Goal: Task Accomplishment & Management: Use online tool/utility

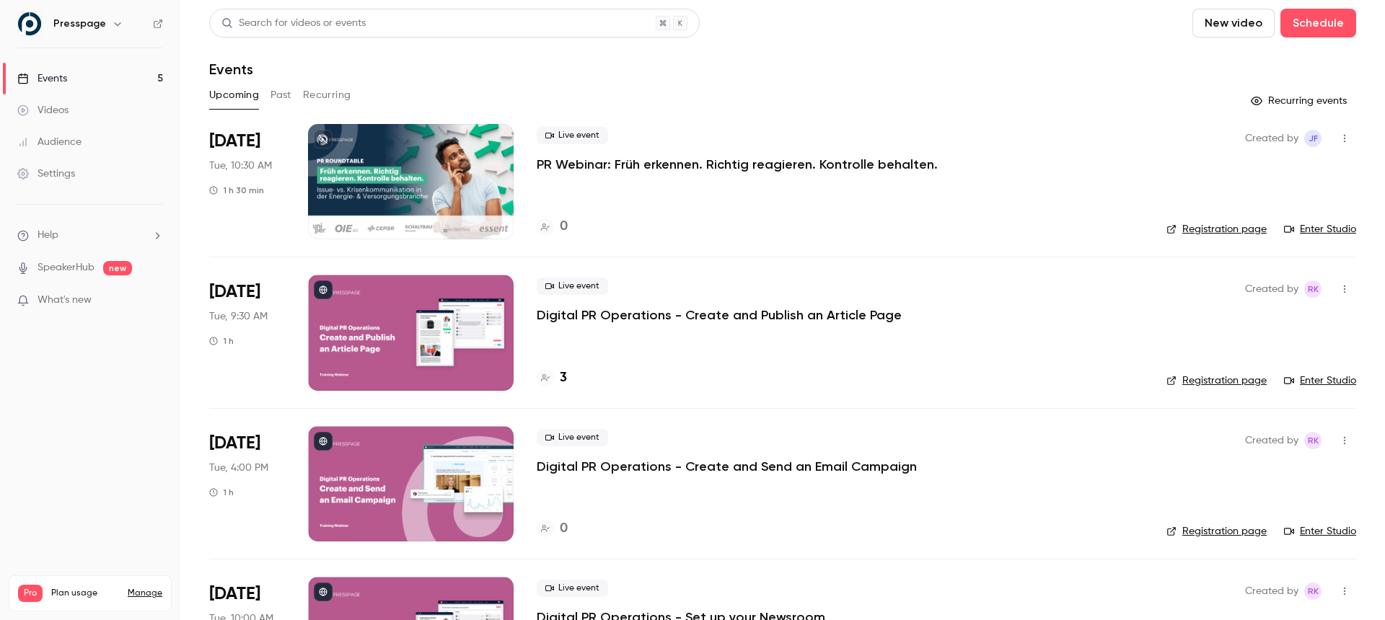
click at [401, 159] on div at bounding box center [411, 181] width 206 height 115
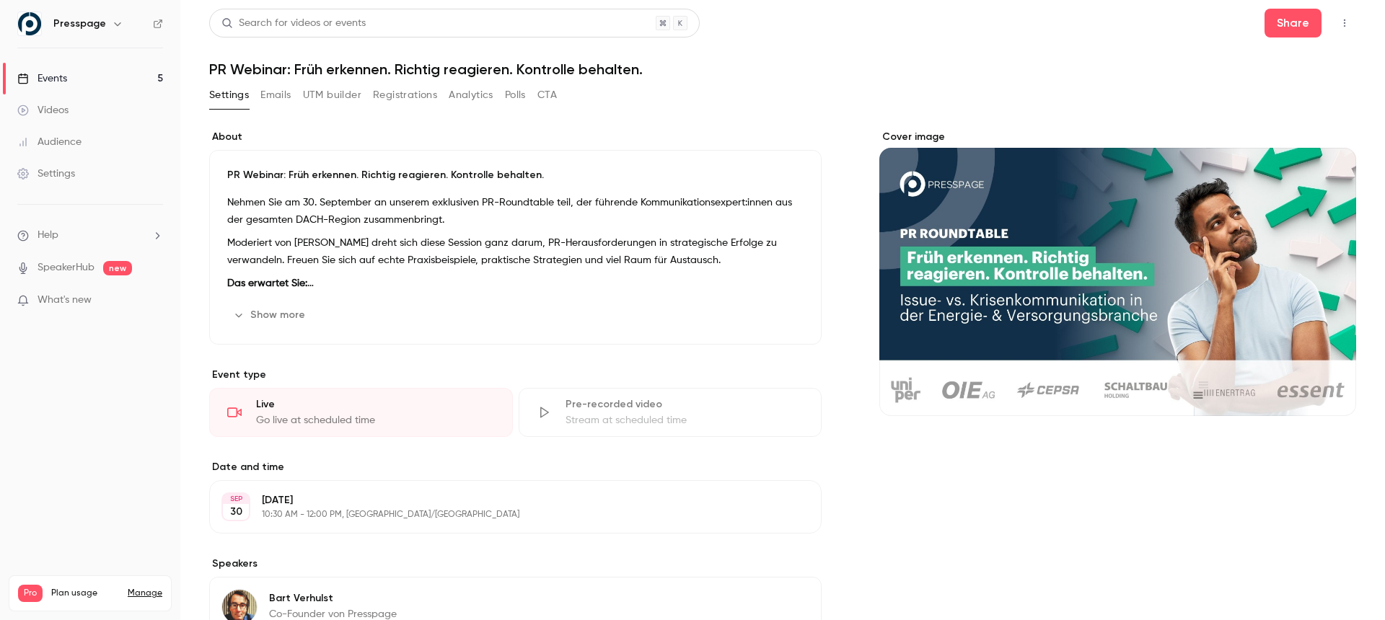
click at [263, 320] on button "Show more" at bounding box center [270, 315] width 87 height 23
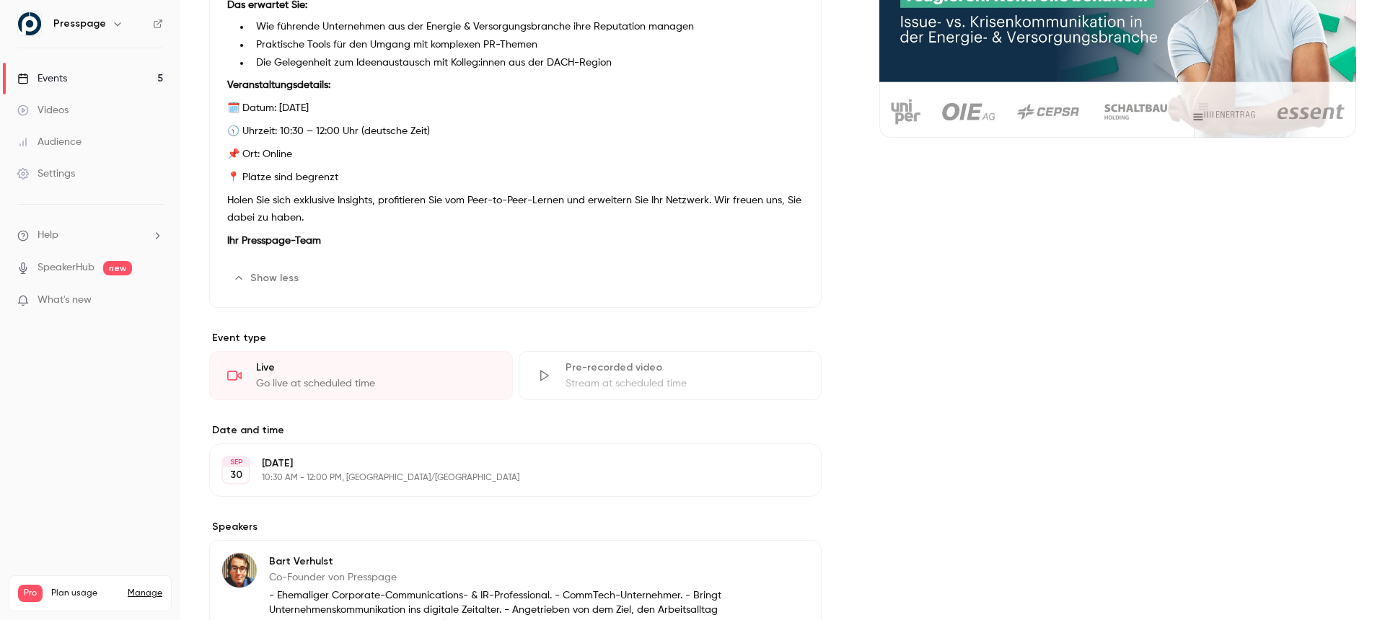
scroll to position [471, 0]
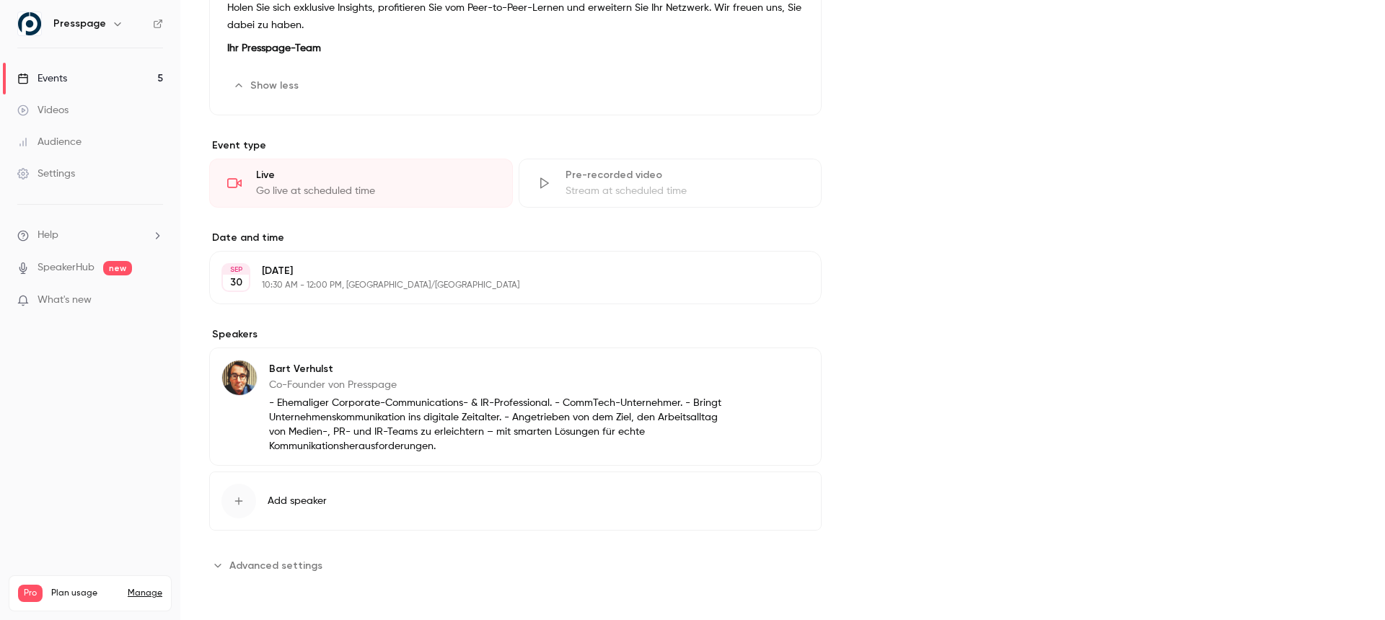
click at [253, 576] on button "Advanced settings" at bounding box center [270, 565] width 122 height 23
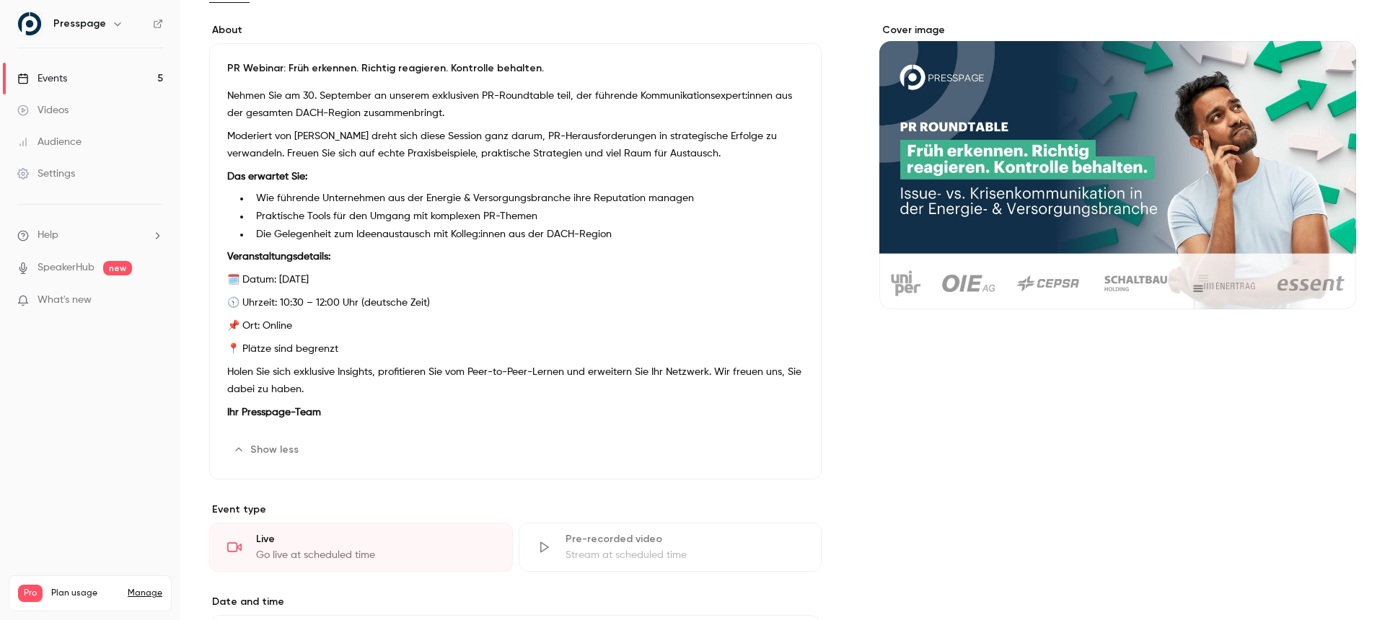
scroll to position [0, 0]
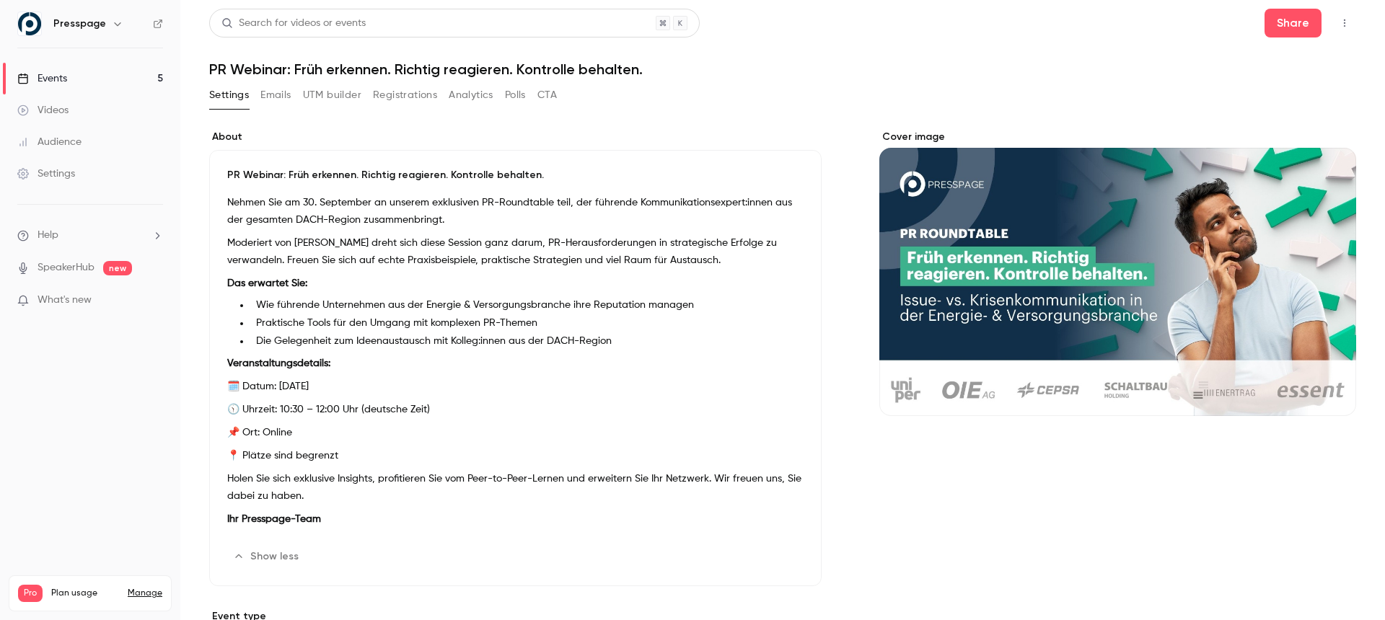
click at [396, 92] on button "Registrations" at bounding box center [405, 95] width 64 height 23
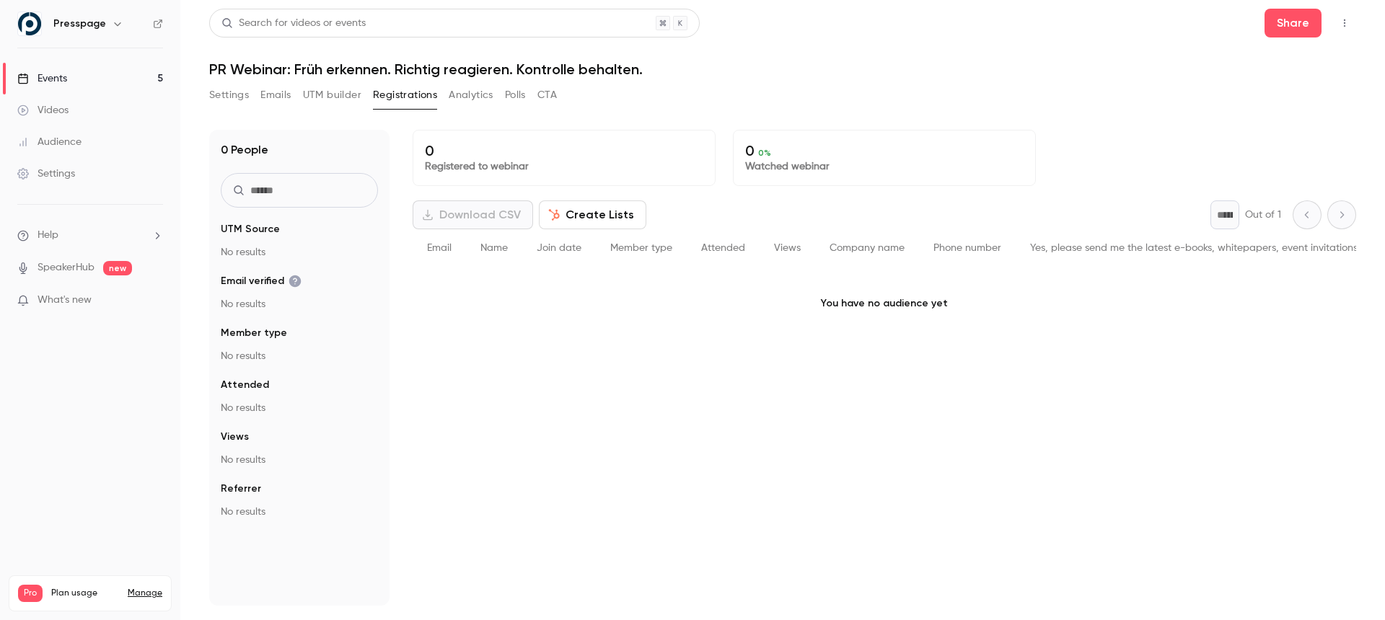
click at [605, 367] on div "0 Registered to webinar 0 0 % Watched webinar Download CSV Create Lists * Out o…" at bounding box center [885, 368] width 944 height 476
click at [1276, 23] on button "Share" at bounding box center [1293, 23] width 57 height 29
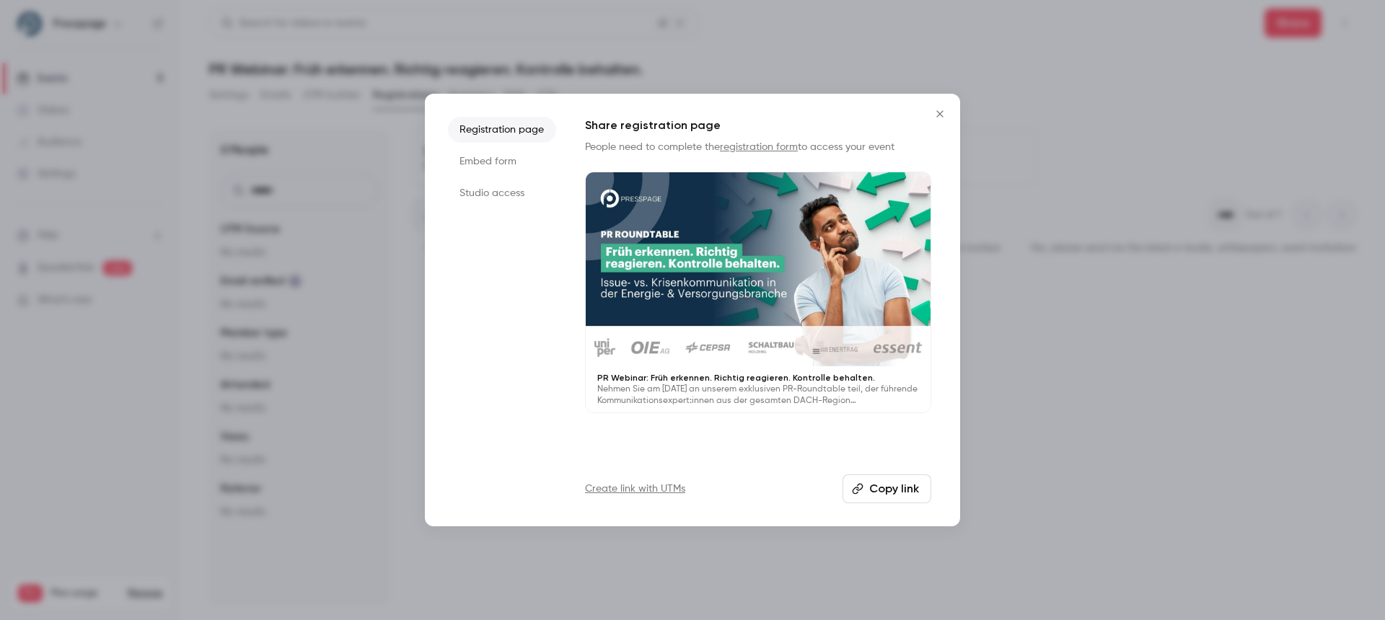
click at [880, 492] on button "Copy link" at bounding box center [887, 489] width 89 height 29
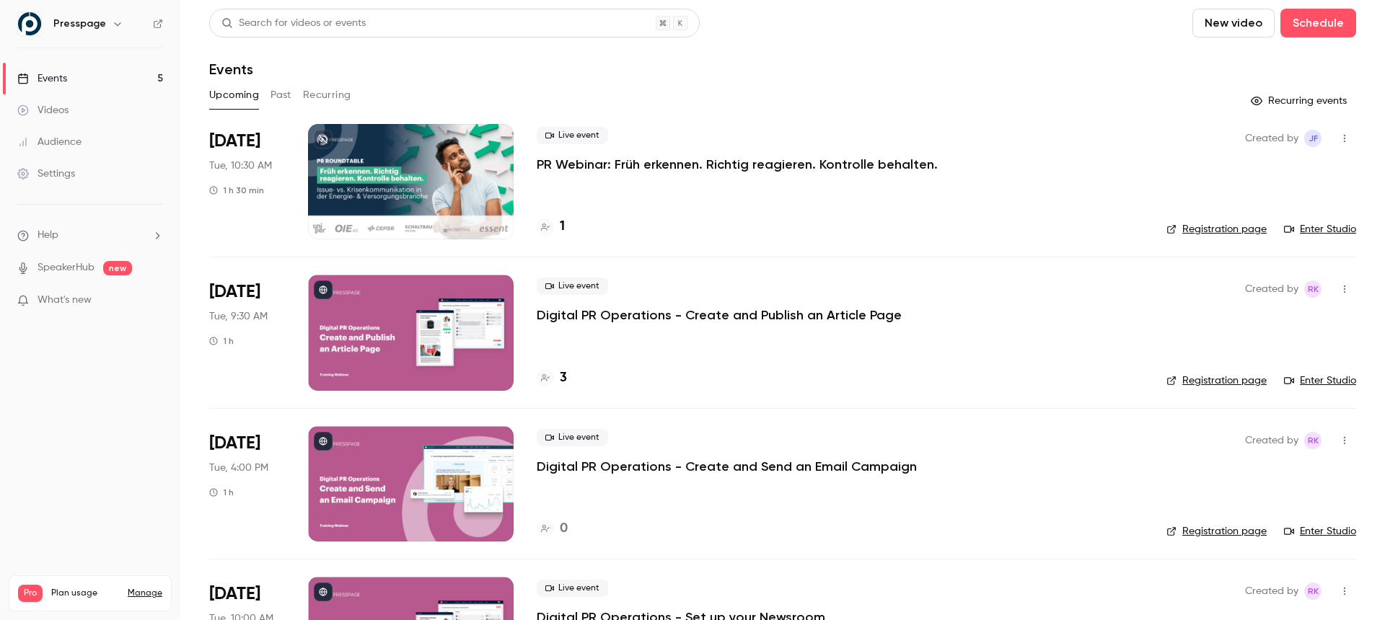
click at [372, 159] on div at bounding box center [411, 181] width 206 height 115
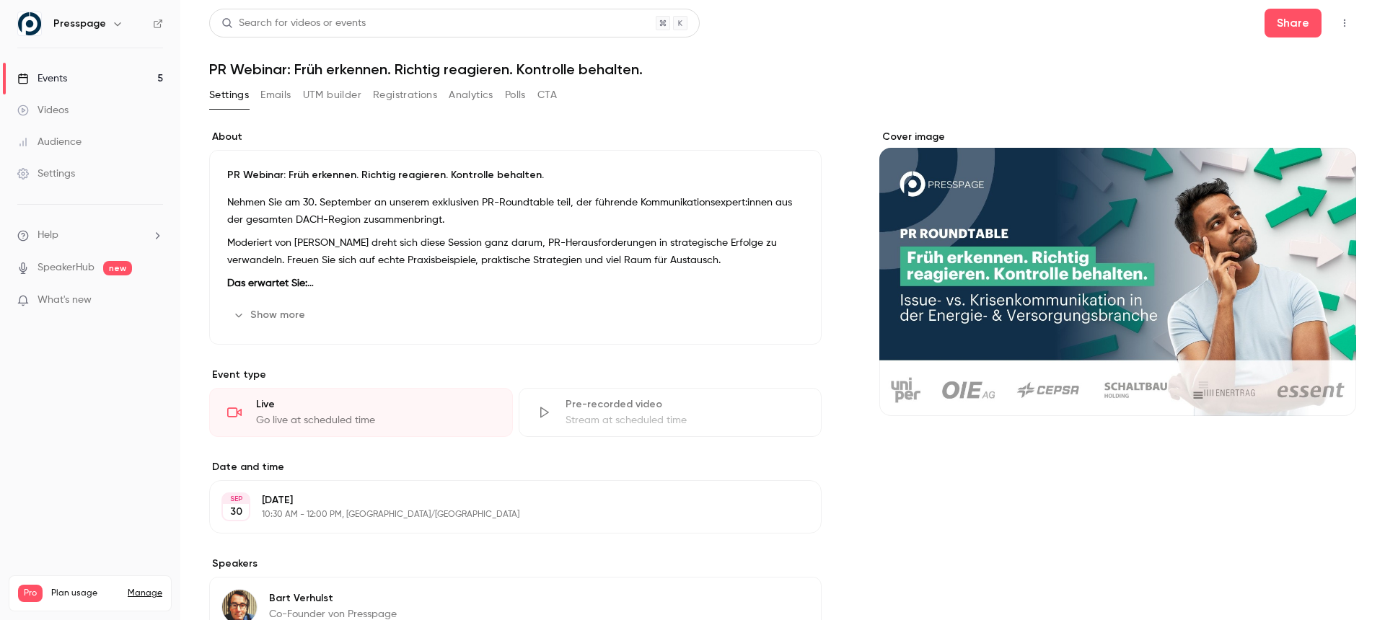
click at [405, 96] on button "Registrations" at bounding box center [405, 95] width 64 height 23
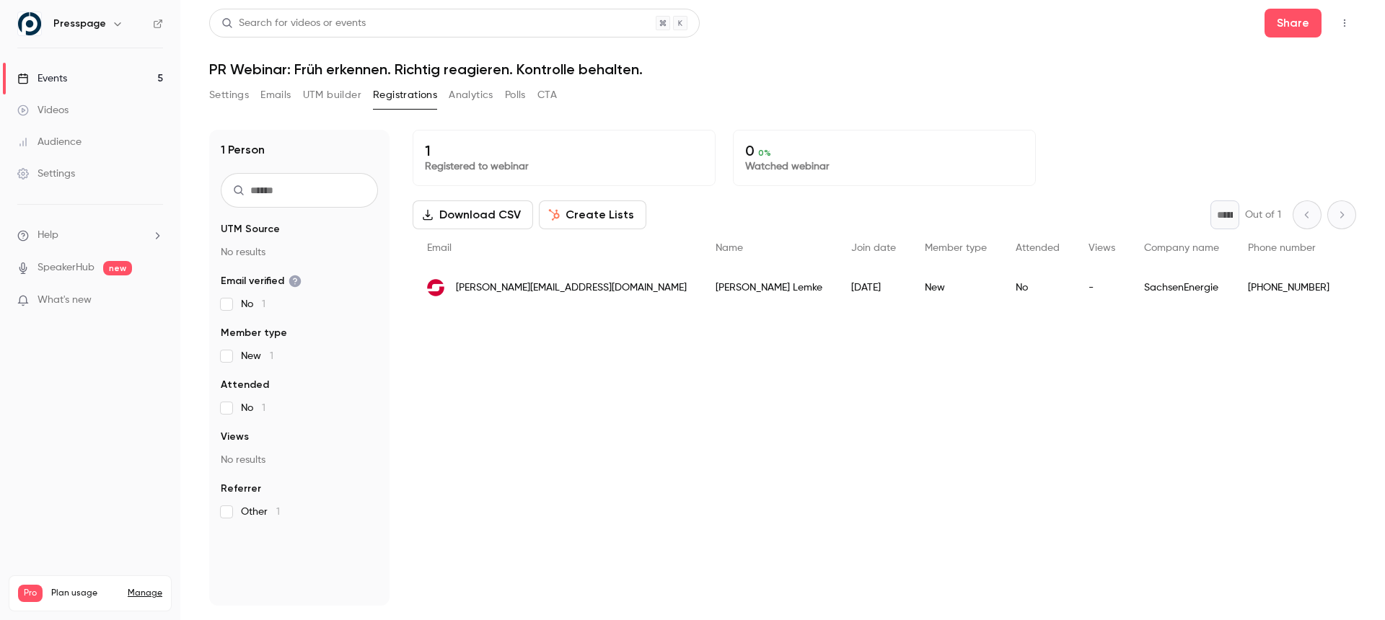
click at [599, 428] on div "1 Registered to webinar 0 0 % Watched webinar Download CSV Create Lists * Out o…" at bounding box center [885, 368] width 944 height 476
click at [271, 95] on button "Emails" at bounding box center [275, 95] width 30 height 23
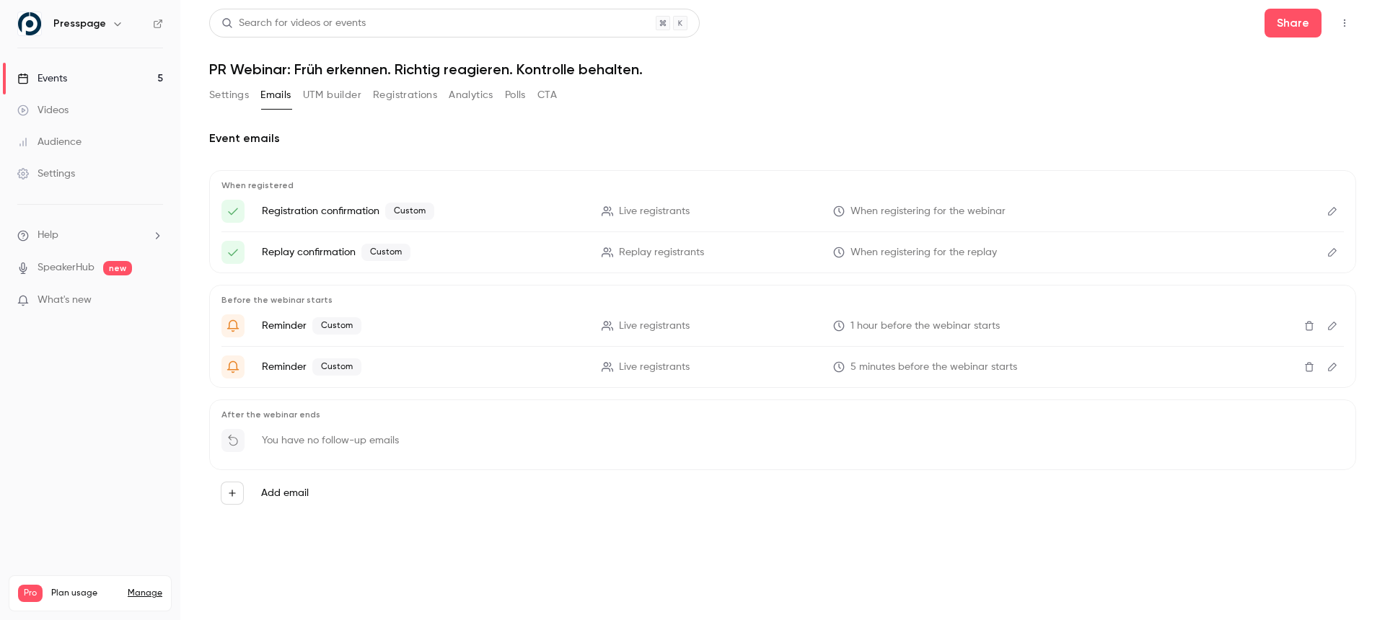
click at [224, 94] on button "Settings" at bounding box center [229, 95] width 40 height 23
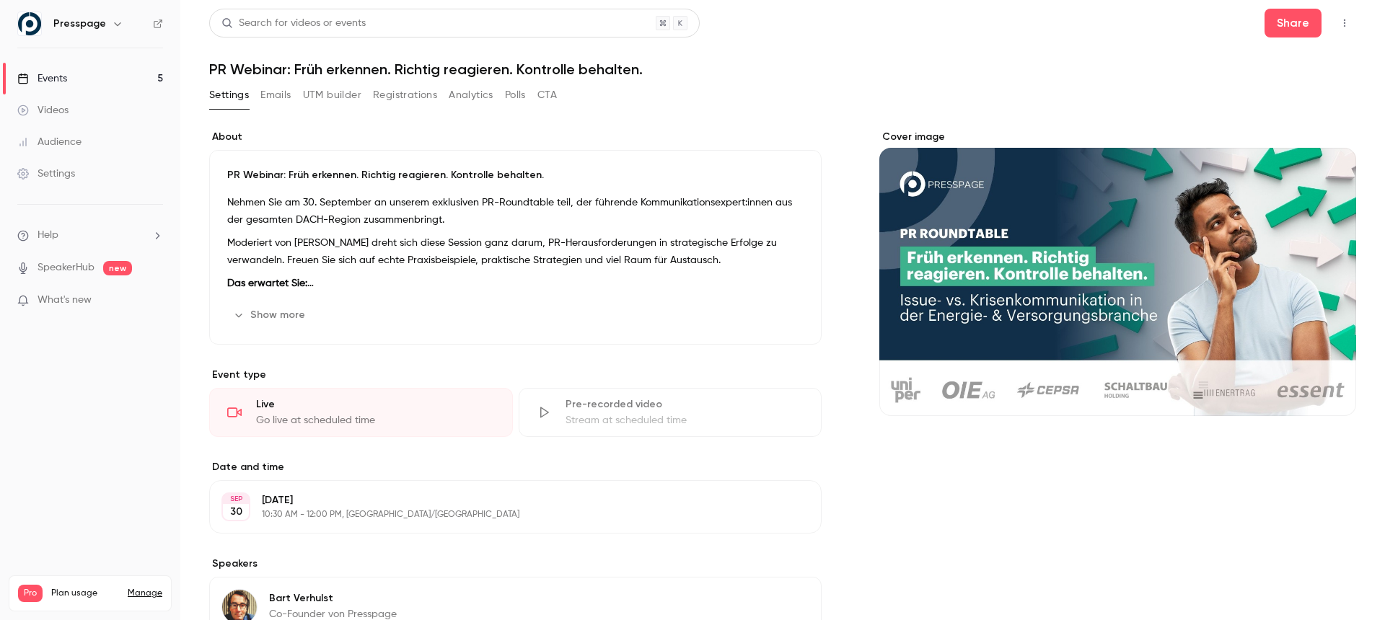
click at [388, 95] on button "Registrations" at bounding box center [405, 95] width 64 height 23
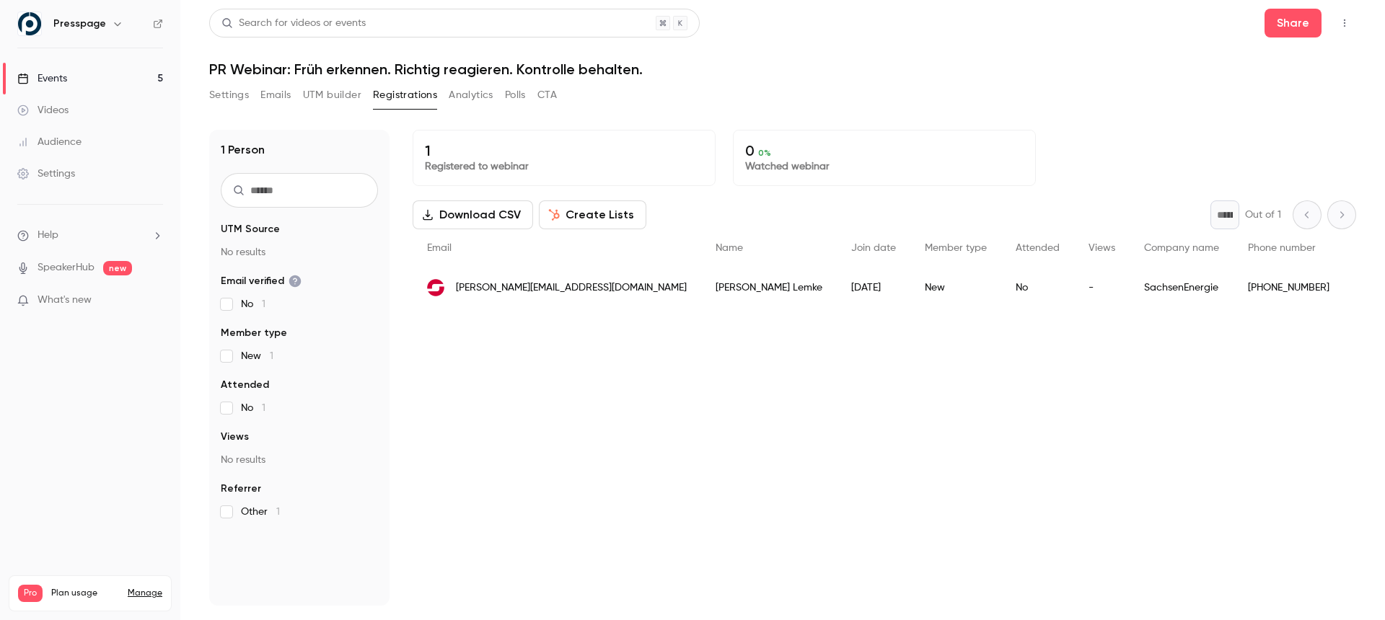
click at [1283, 40] on header "Search for videos or events Share PR Webinar: Früh erkennen. Richtig reagieren.…" at bounding box center [782, 43] width 1147 height 69
click at [1283, 23] on button "Share" at bounding box center [1293, 23] width 57 height 29
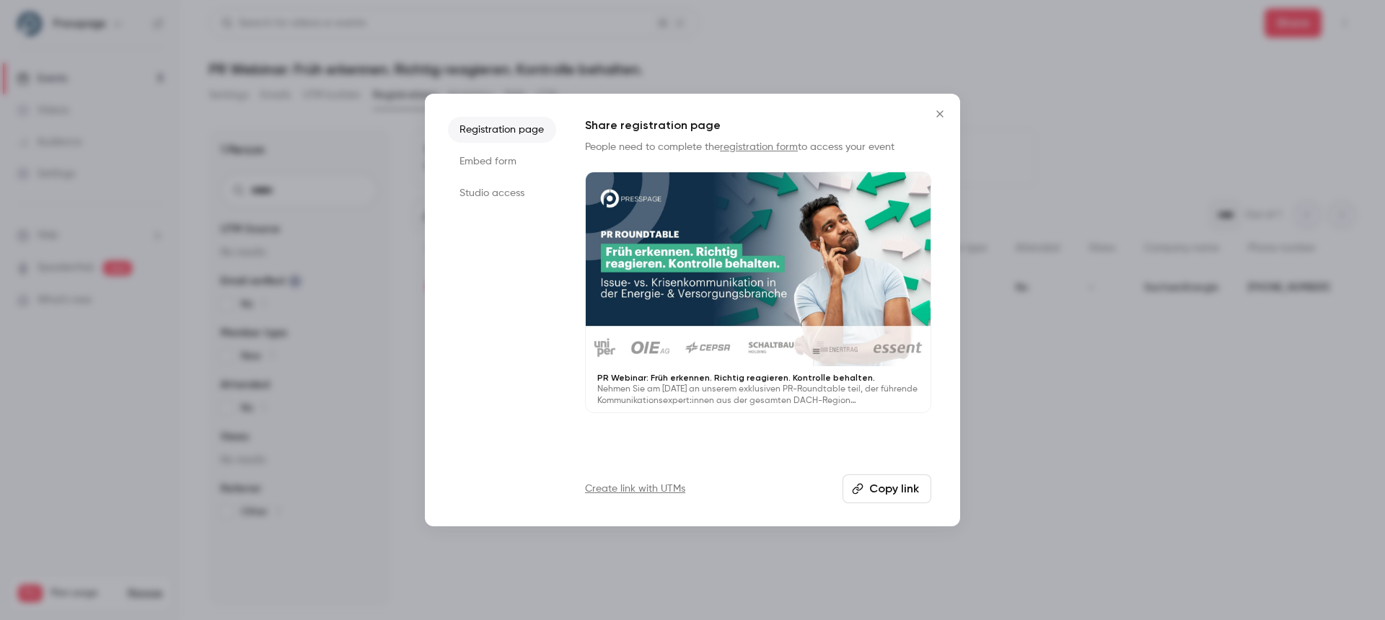
click at [867, 491] on button "Copy link" at bounding box center [887, 489] width 89 height 29
click at [659, 491] on link "Create link with UTMs" at bounding box center [635, 489] width 100 height 14
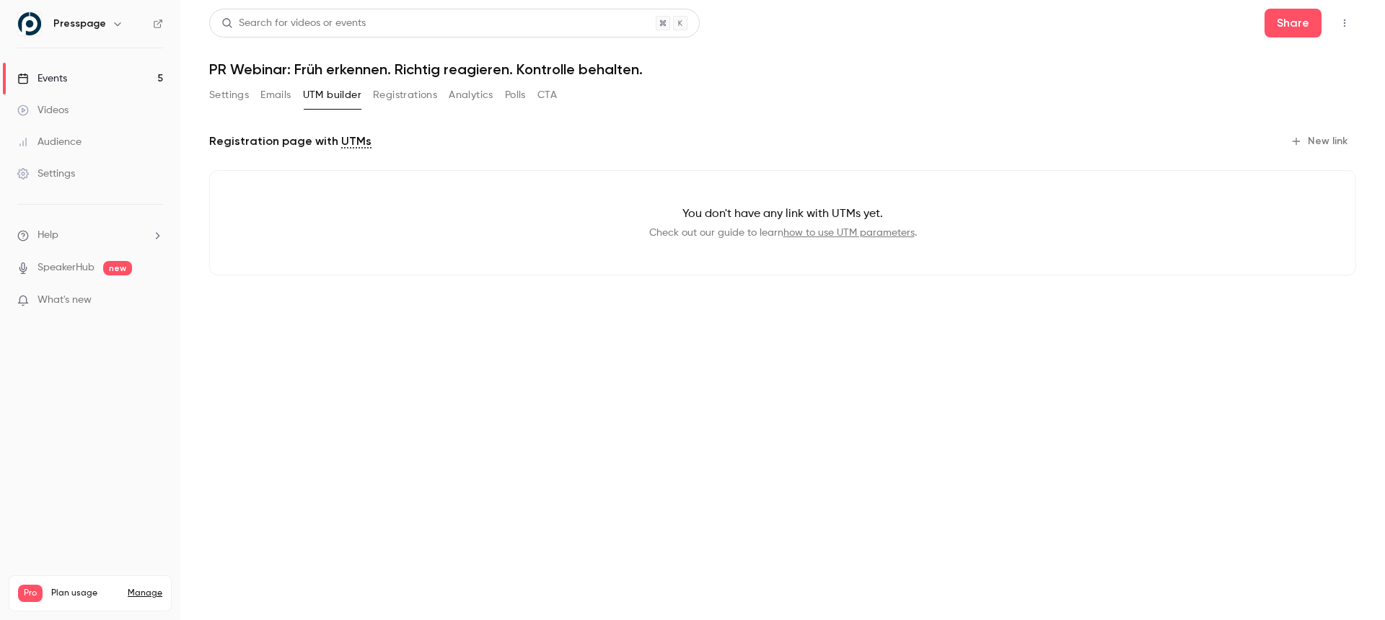
click at [1325, 141] on button "New link" at bounding box center [1320, 141] width 71 height 23
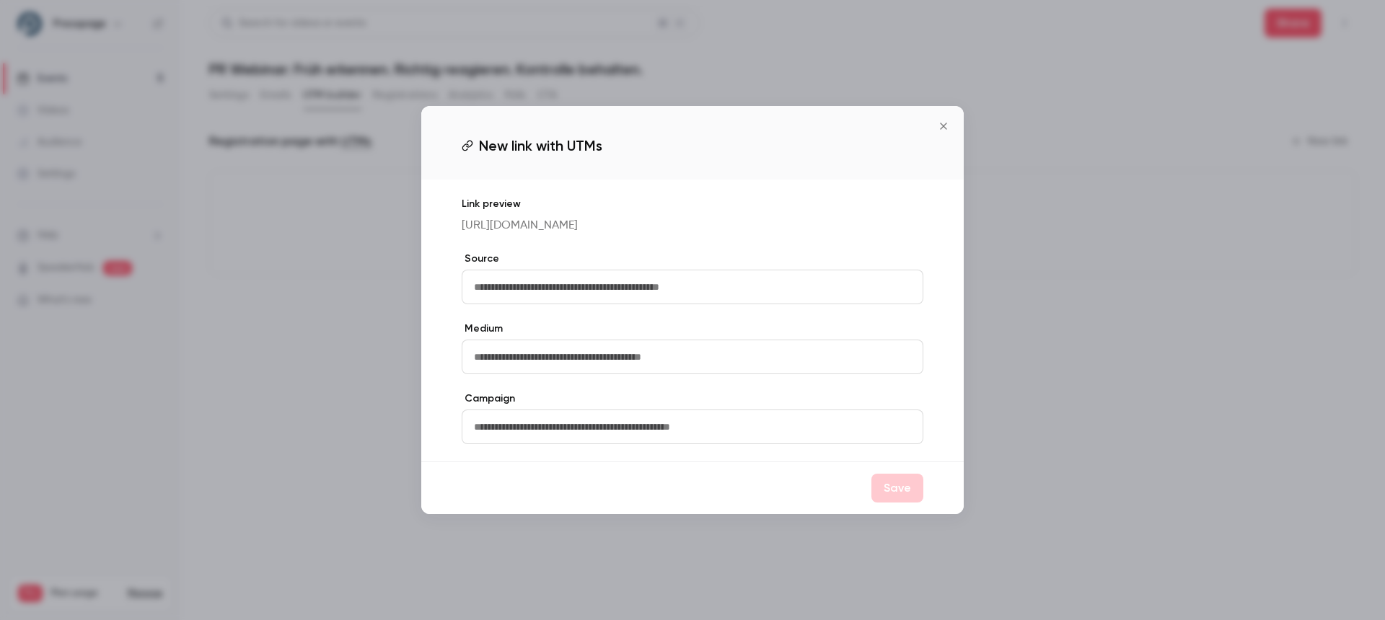
click at [548, 300] on input "text" at bounding box center [693, 287] width 462 height 35
type input "**********"
click at [510, 368] on input "text" at bounding box center [693, 357] width 462 height 35
click at [517, 299] on input "**********" at bounding box center [693, 287] width 462 height 35
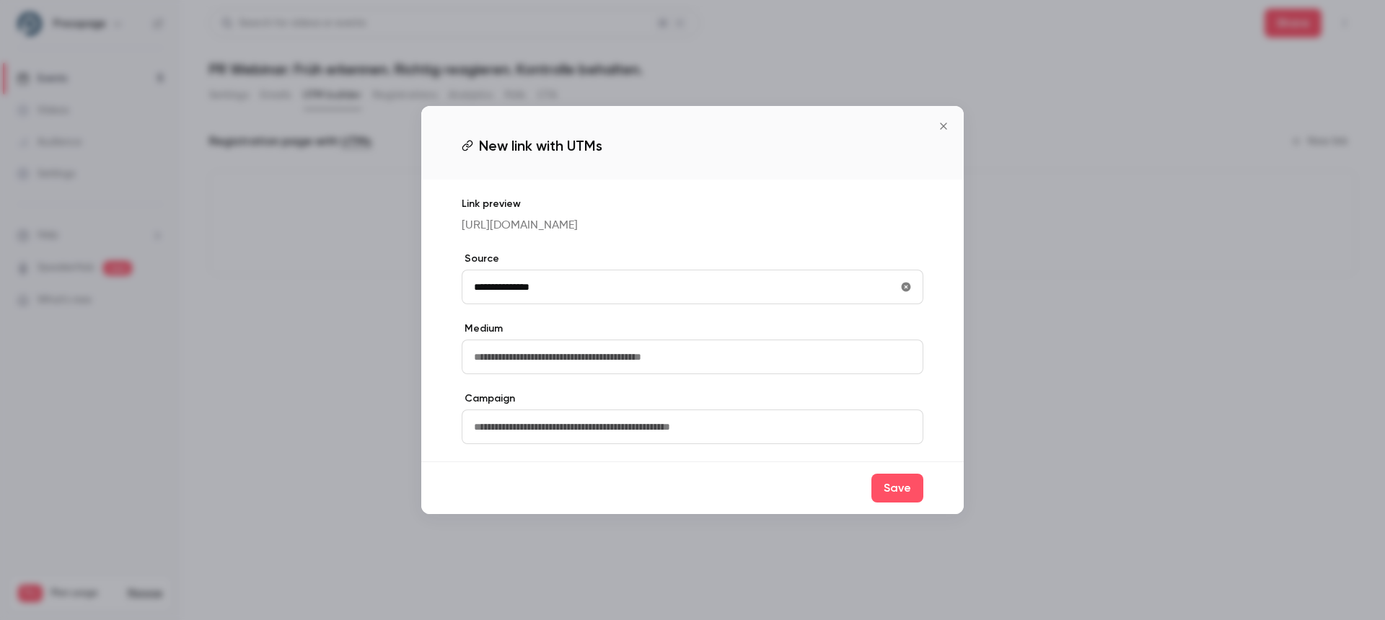
click at [517, 299] on input "**********" at bounding box center [693, 287] width 462 height 35
click at [638, 491] on div "Save" at bounding box center [692, 488] width 542 height 53
click at [509, 288] on input "**********" at bounding box center [693, 287] width 462 height 35
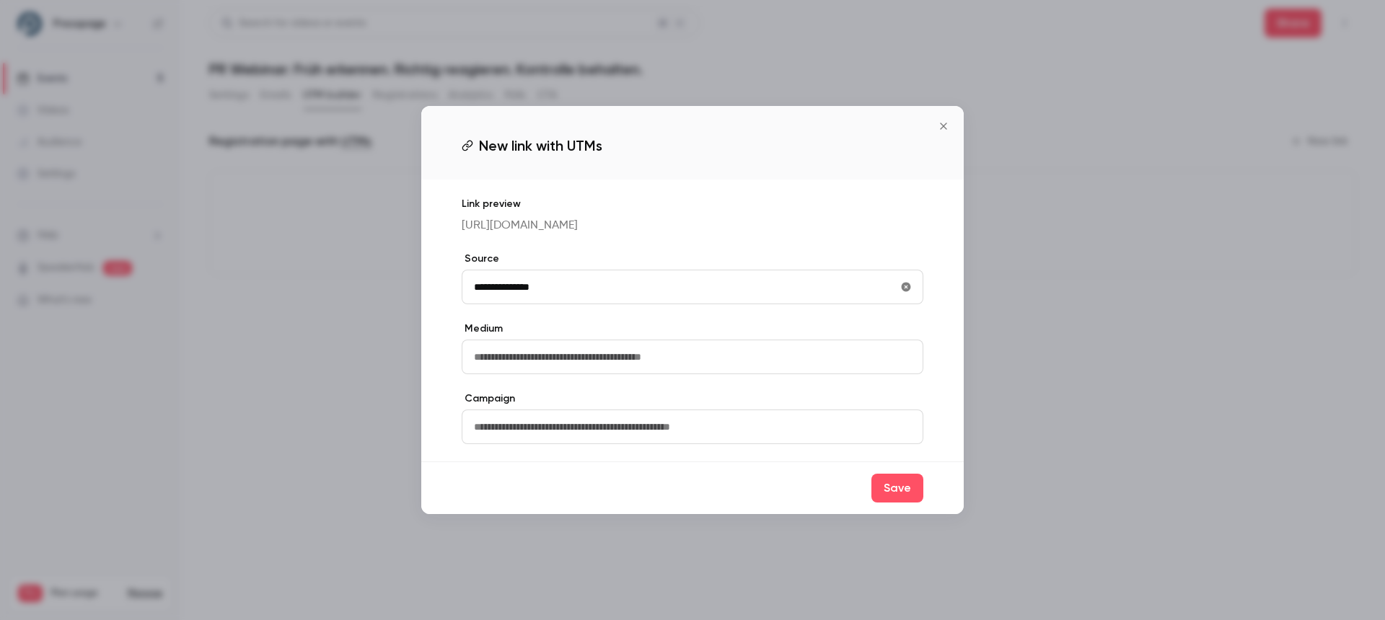
click at [542, 295] on input "**********" at bounding box center [693, 287] width 462 height 35
click at [531, 361] on input "text" at bounding box center [693, 357] width 462 height 35
click at [491, 299] on input "**********" at bounding box center [693, 287] width 462 height 35
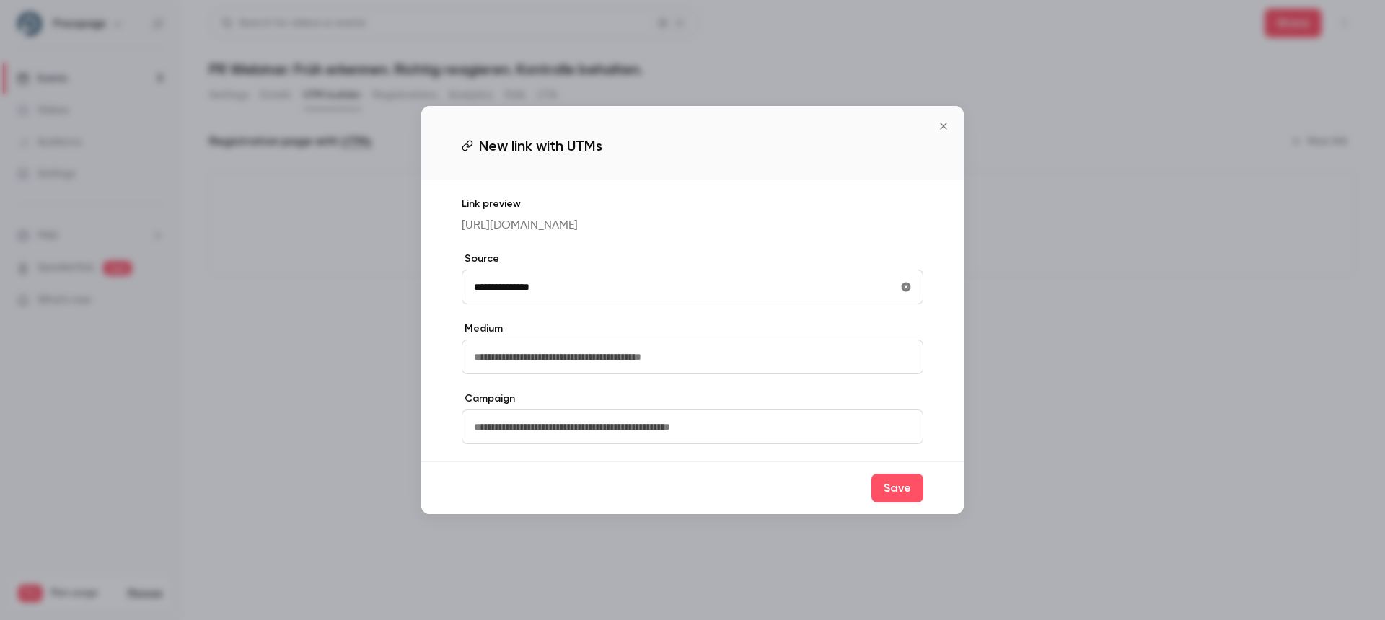
click at [491, 299] on input "**********" at bounding box center [693, 287] width 462 height 35
click at [900, 494] on button "Save" at bounding box center [897, 488] width 52 height 29
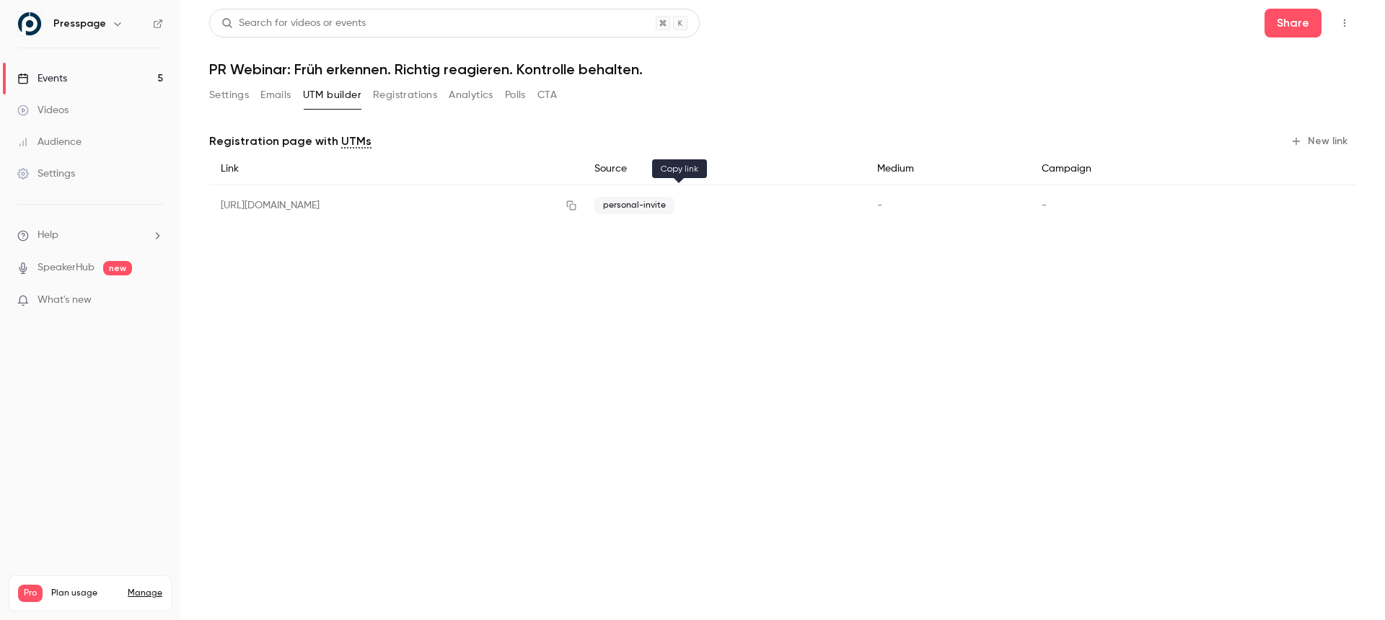
click at [576, 206] on icon "button" at bounding box center [571, 205] width 9 height 9
click at [708, 359] on main "Search for videos or events Share PR Webinar: Früh erkennen. Richtig reagieren.…" at bounding box center [782, 310] width 1205 height 620
click at [599, 296] on main "Search for videos or events Share PR Webinar: Früh erkennen. Richtig reagieren.…" at bounding box center [782, 310] width 1205 height 620
click at [708, 457] on main "Search for videos or events Share PR Webinar: Früh erkennen. Richtig reagieren.…" at bounding box center [782, 310] width 1205 height 620
click at [690, 367] on main "Search for videos or events Share PR Webinar: Früh erkennen. Richtig reagieren.…" at bounding box center [782, 310] width 1205 height 620
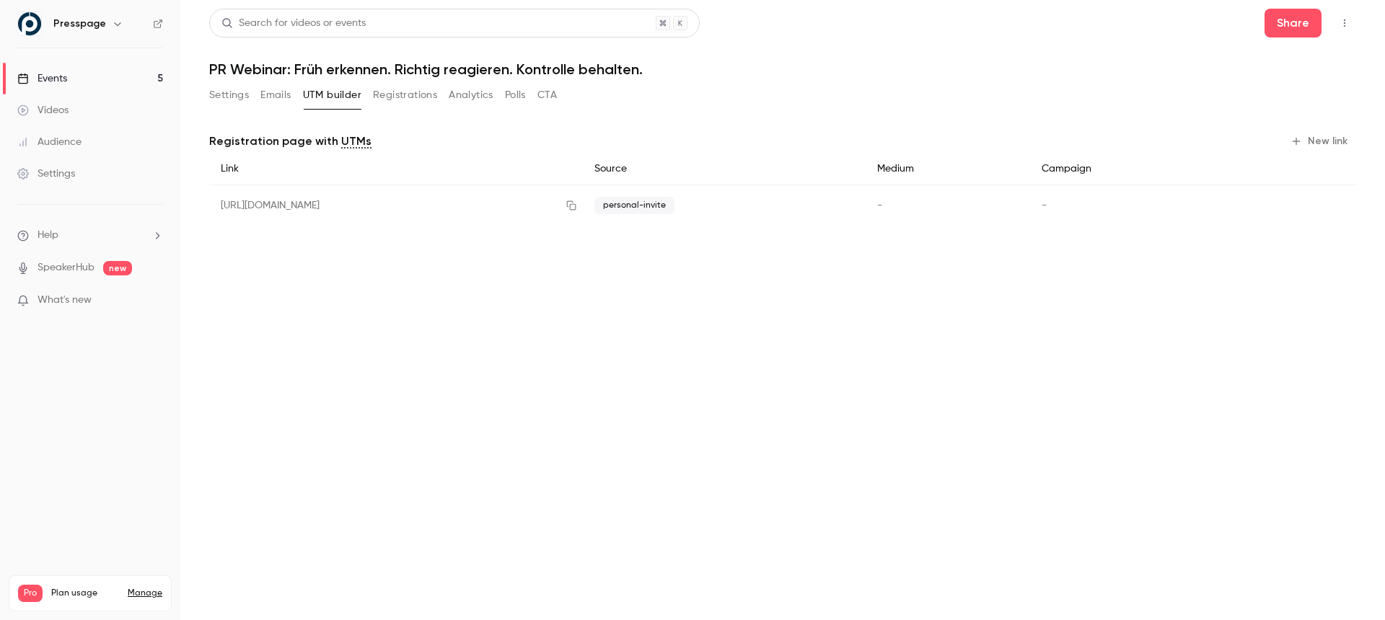
click at [270, 94] on button "Emails" at bounding box center [275, 95] width 30 height 23
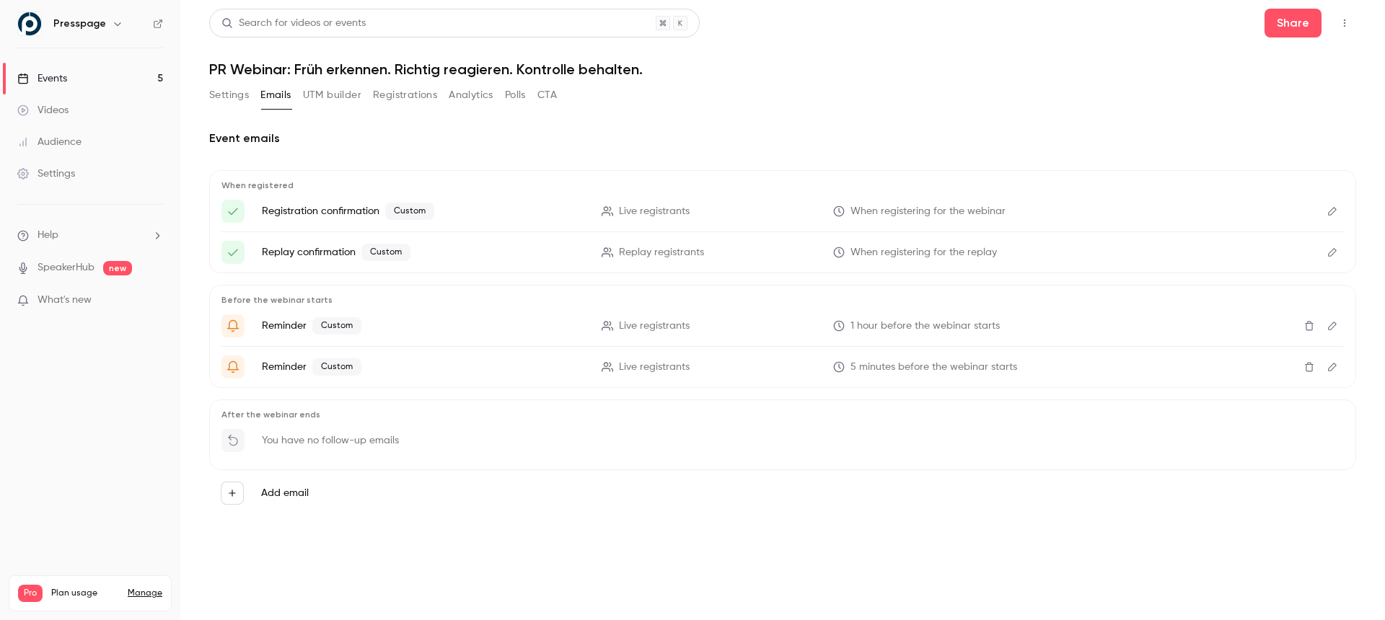
click at [796, 87] on div "Settings Emails UTM builder Registrations Analytics Polls CTA" at bounding box center [782, 98] width 1147 height 29
click at [852, 97] on div "Settings Emails UTM builder Registrations Analytics Polls CTA" at bounding box center [782, 98] width 1147 height 29
click at [1333, 207] on icon "Edit" at bounding box center [1333, 211] width 12 height 10
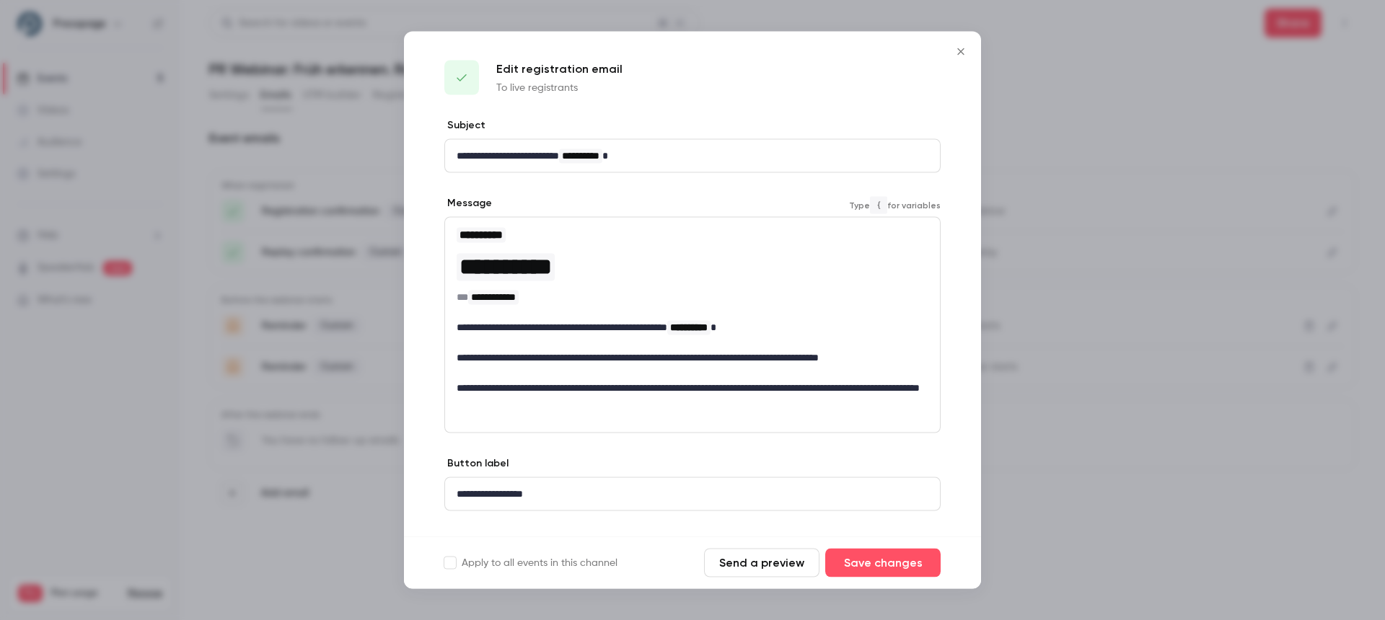
click at [595, 322] on p "**********" at bounding box center [693, 327] width 472 height 15
click at [693, 302] on h6 "**********" at bounding box center [693, 297] width 472 height 15
click at [1104, 100] on div at bounding box center [692, 310] width 1385 height 620
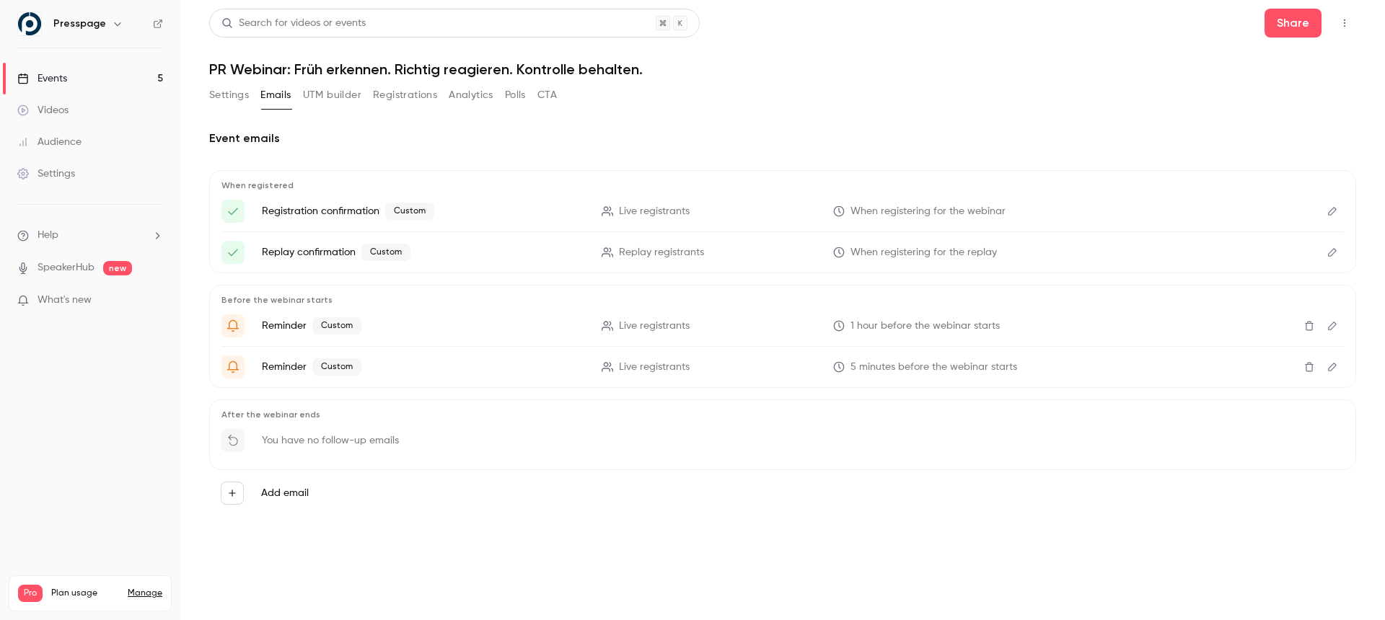
click at [919, 84] on div "Settings Emails UTM builder Registrations Analytics Polls CTA" at bounding box center [782, 98] width 1147 height 29
click at [776, 107] on div "Settings Emails UTM builder Registrations Analytics Polls CTA" at bounding box center [782, 98] width 1147 height 29
click at [304, 149] on div "Event emails When registered Registration confirmation Custom Live registrants …" at bounding box center [782, 323] width 1147 height 387
click at [931, 148] on div "Event emails When registered Registration confirmation Custom Live registrants …" at bounding box center [782, 323] width 1147 height 387
click at [113, 460] on nav "Presspage Events 5 Videos Audience Settings Help SpeakerHub new What's new Pro …" at bounding box center [90, 310] width 180 height 620
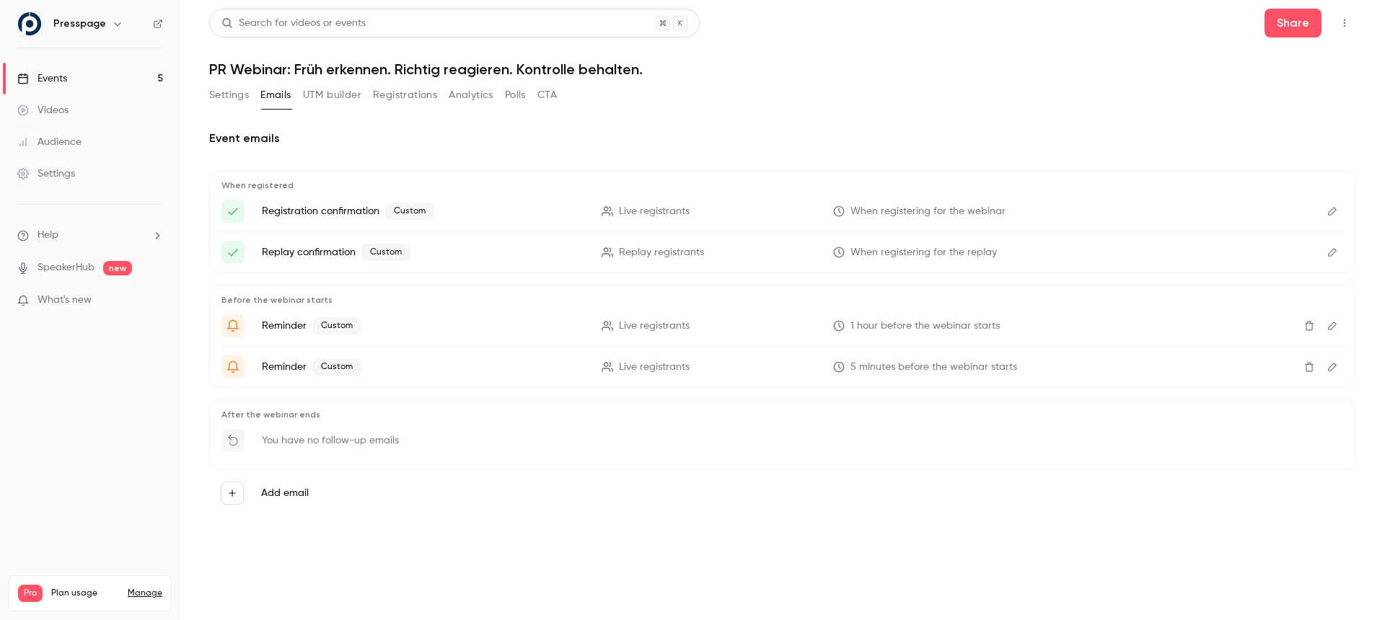
click at [897, 97] on div "Settings Emails UTM builder Registrations Analytics Polls CTA" at bounding box center [782, 98] width 1147 height 29
click at [326, 97] on button "UTM builder" at bounding box center [332, 95] width 58 height 23
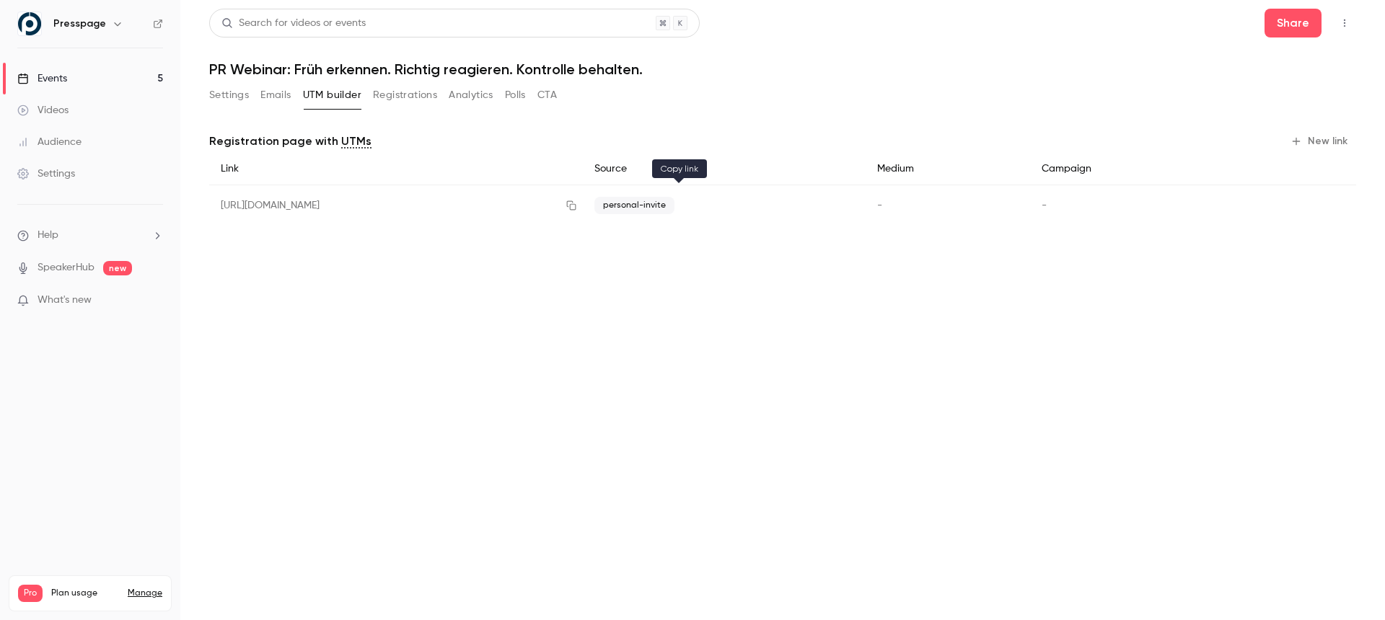
click at [577, 209] on icon "button" at bounding box center [572, 206] width 12 height 10
click at [695, 298] on main "Search for videos or events Share PR Webinar: Früh erkennen. Richtig reagieren.…" at bounding box center [782, 310] width 1205 height 620
click at [532, 254] on main "Search for videos or events Share PR Webinar: Früh erkennen. Richtig reagieren.…" at bounding box center [782, 310] width 1205 height 620
click at [509, 407] on main "Search for videos or events Share PR Webinar: Früh erkennen. Richtig reagieren.…" at bounding box center [782, 310] width 1205 height 620
click at [577, 208] on icon "button" at bounding box center [572, 206] width 12 height 10
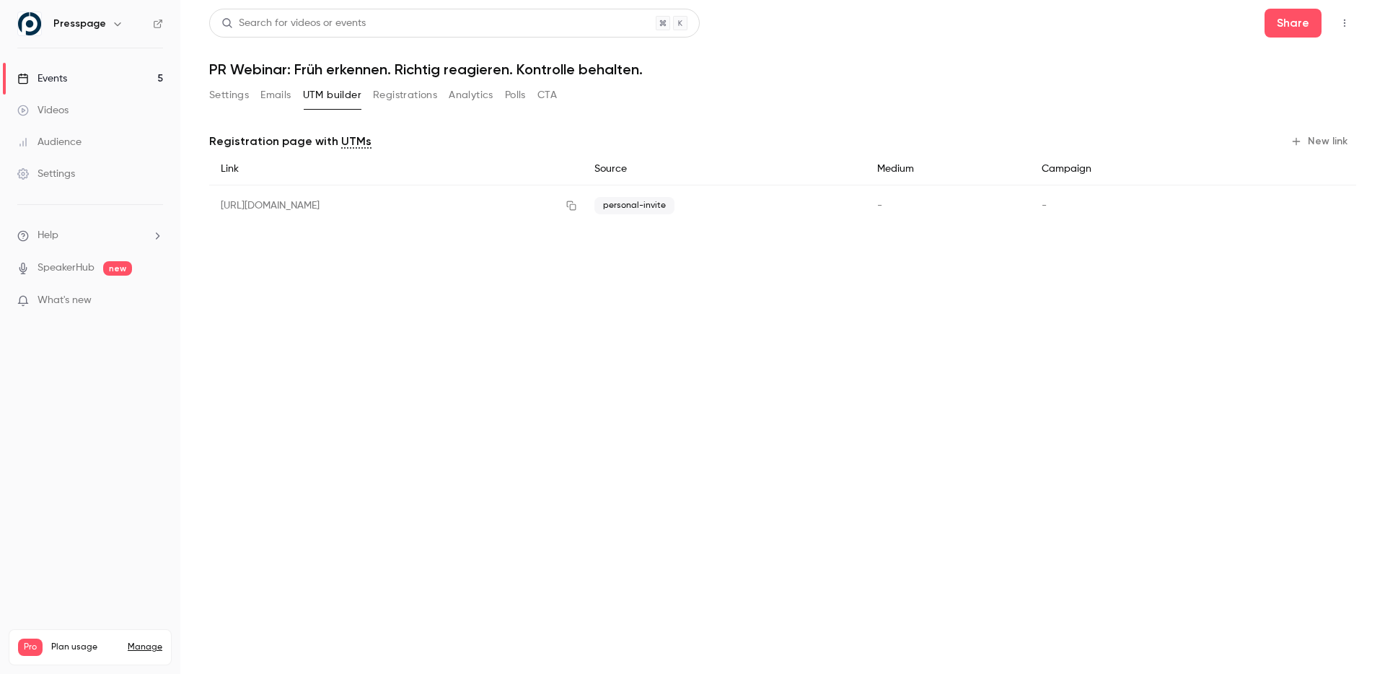
click at [688, 396] on main "Search for videos or events Share PR Webinar: Früh erkennen. Richtig reagieren.…" at bounding box center [782, 337] width 1205 height 674
click at [459, 322] on main "Search for videos or events Share PR Webinar: Früh erkennen. Richtig reagieren.…" at bounding box center [782, 337] width 1205 height 674
click at [577, 203] on icon "button" at bounding box center [572, 206] width 12 height 10
click at [219, 95] on button "Settings" at bounding box center [229, 95] width 40 height 23
